Goal: Information Seeking & Learning: Learn about a topic

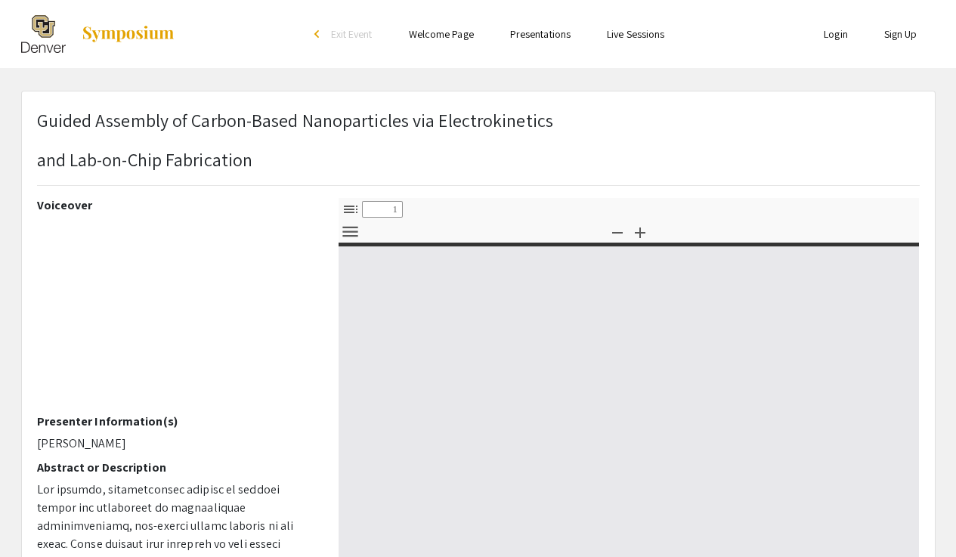
select select "custom"
type input "0"
select select "custom"
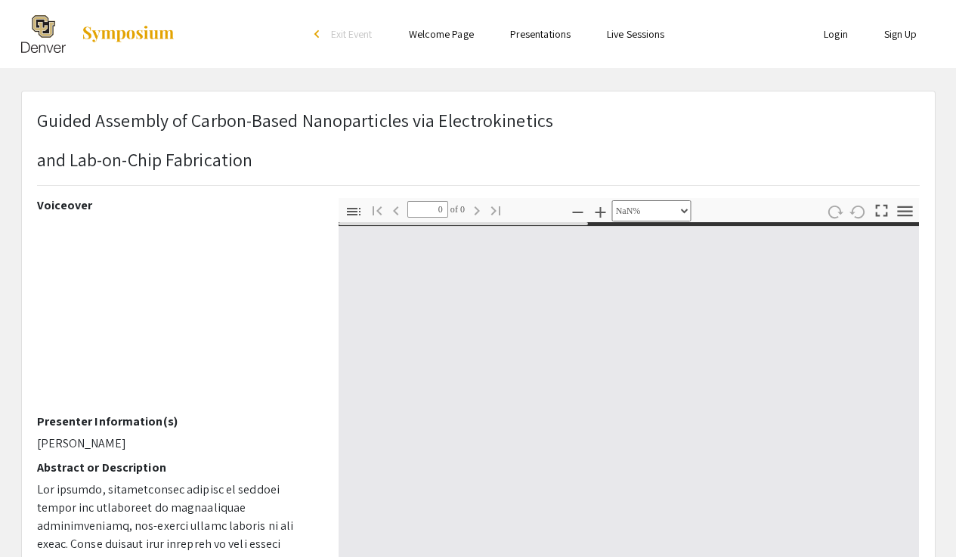
type input "1"
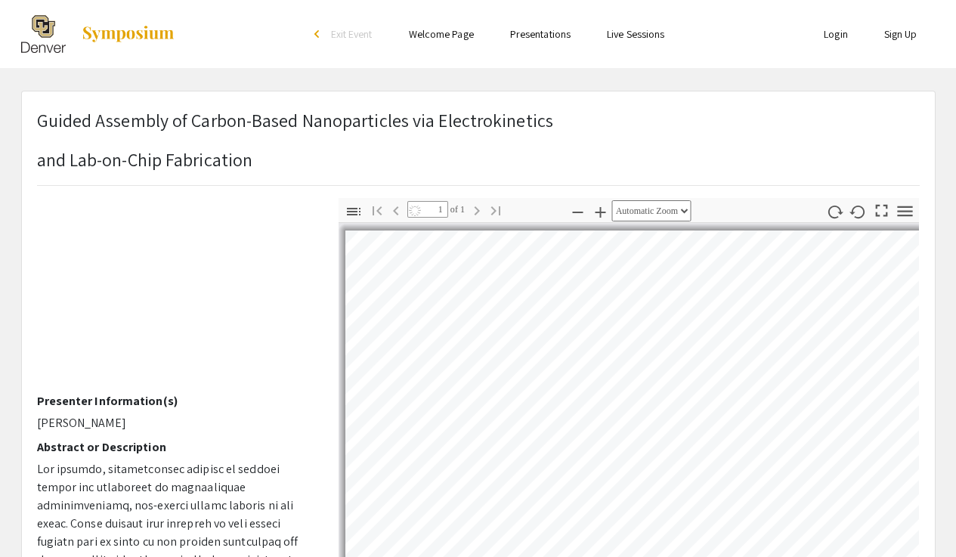
select select "auto"
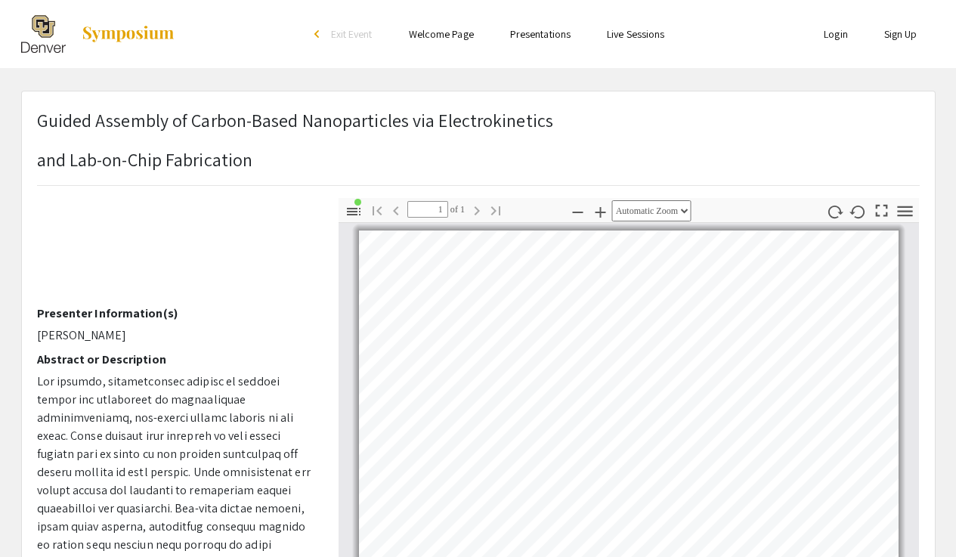
scroll to position [222, 0]
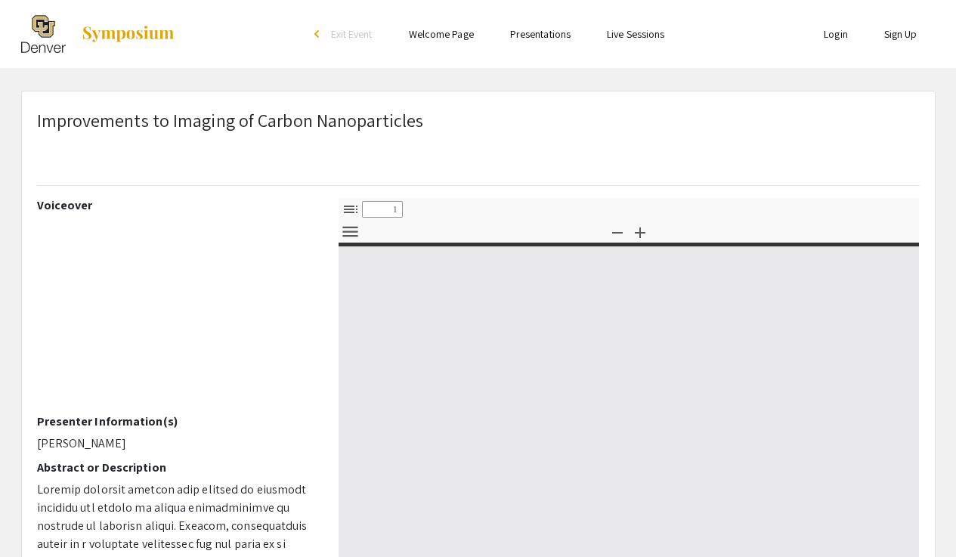
select select "custom"
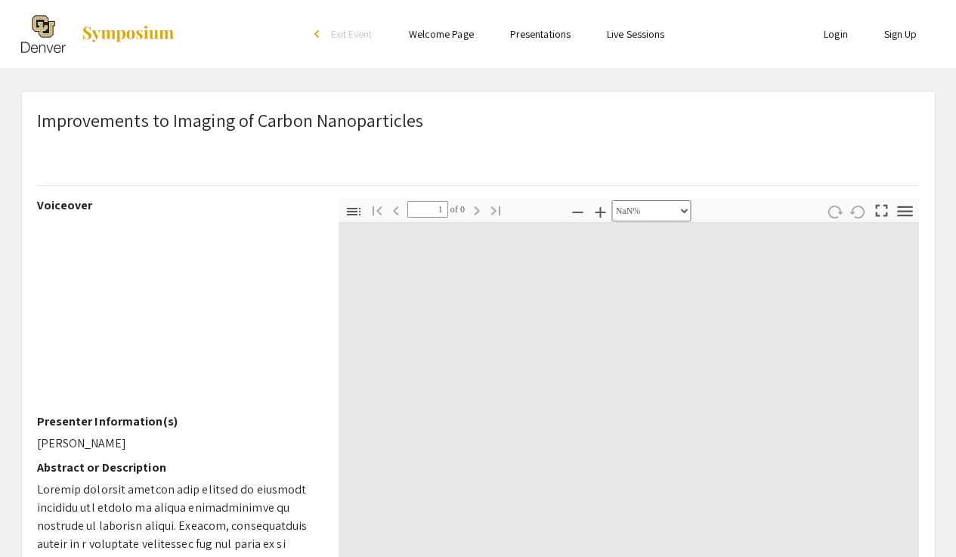
type input "0"
select select "custom"
type input "1"
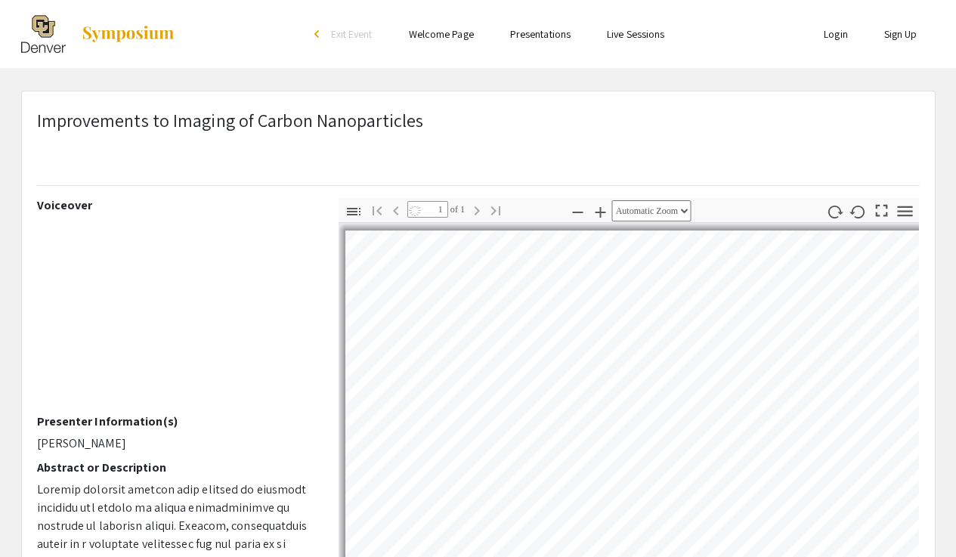
select select "auto"
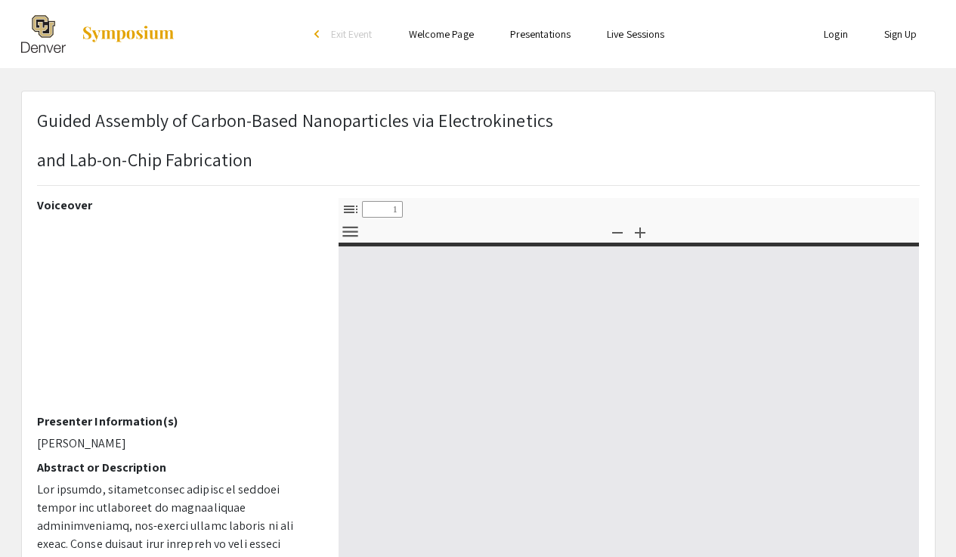
select select "custom"
type input "0"
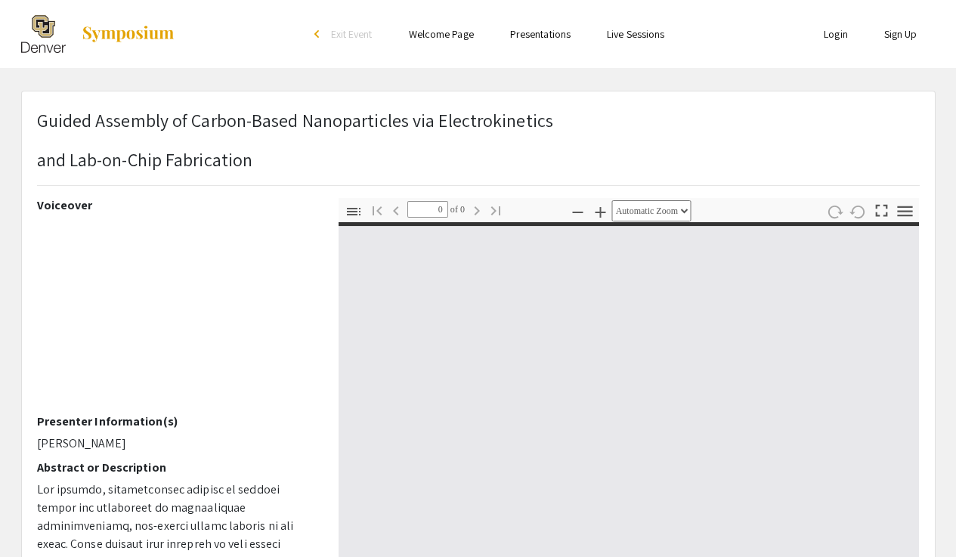
select select "custom"
type input "1"
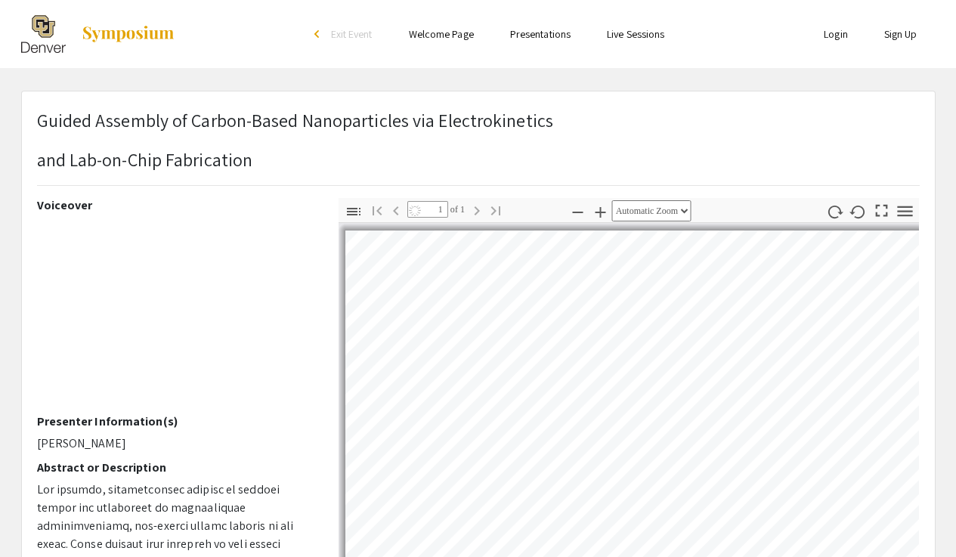
select select "auto"
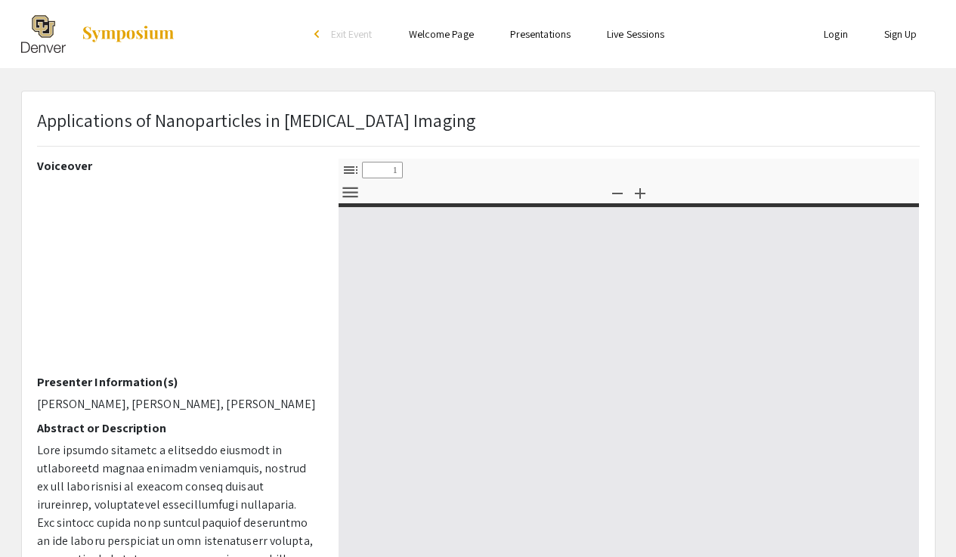
select select "custom"
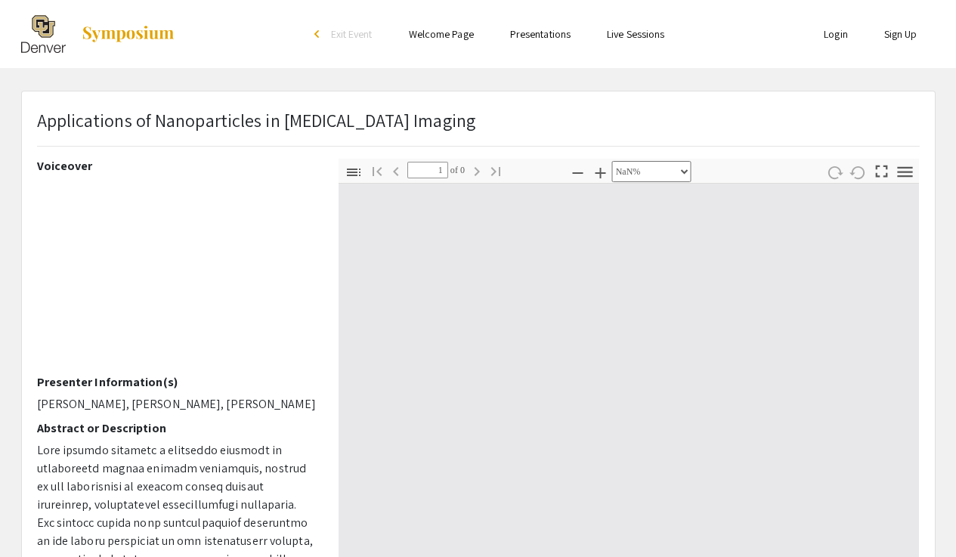
type input "0"
select select "custom"
type input "1"
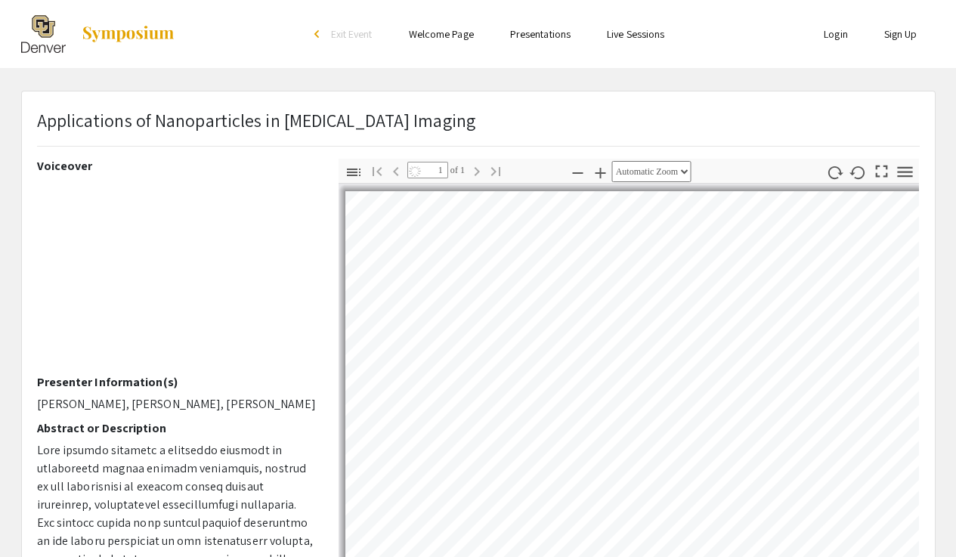
select select "auto"
